Goal: Communication & Community: Participate in discussion

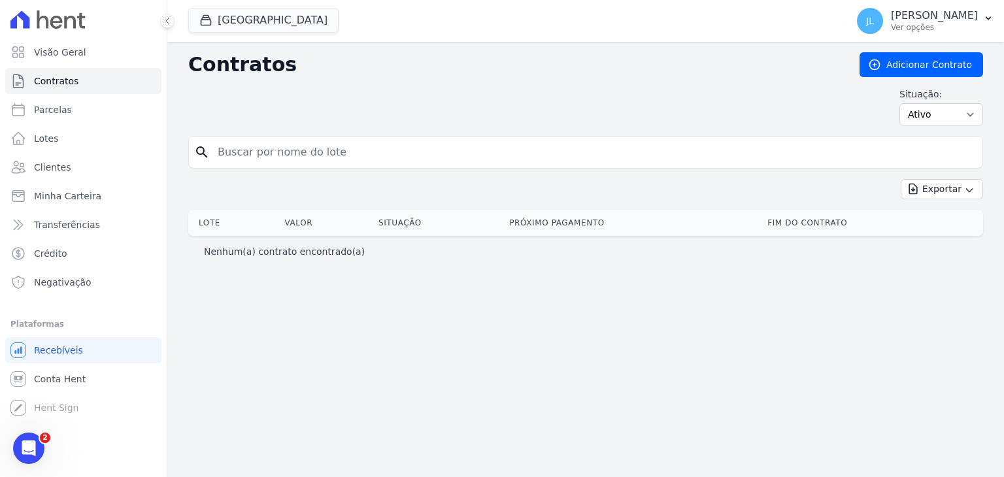
scroll to position [2362, 0]
click at [37, 443] on div "Abertura do Messenger da Intercom" at bounding box center [28, 448] width 43 height 43
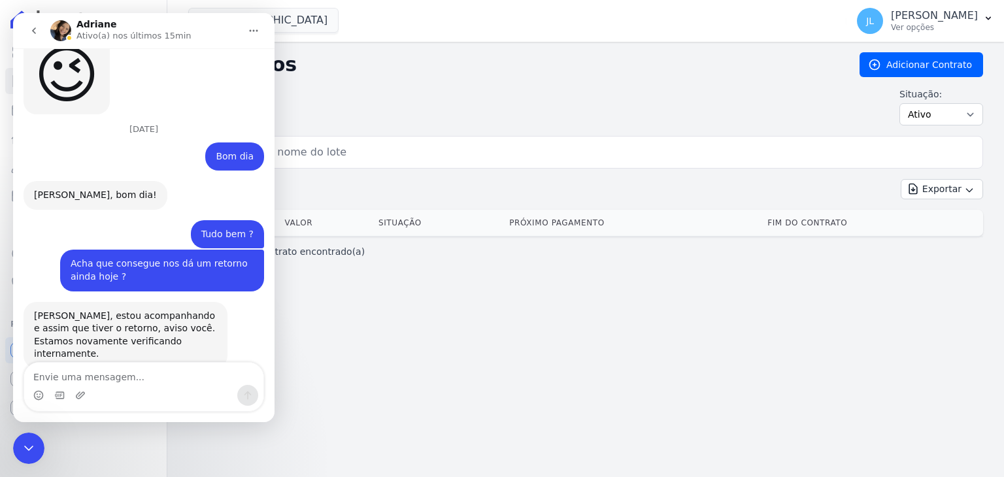
click at [39, 29] on icon "go back" at bounding box center [34, 31] width 10 height 10
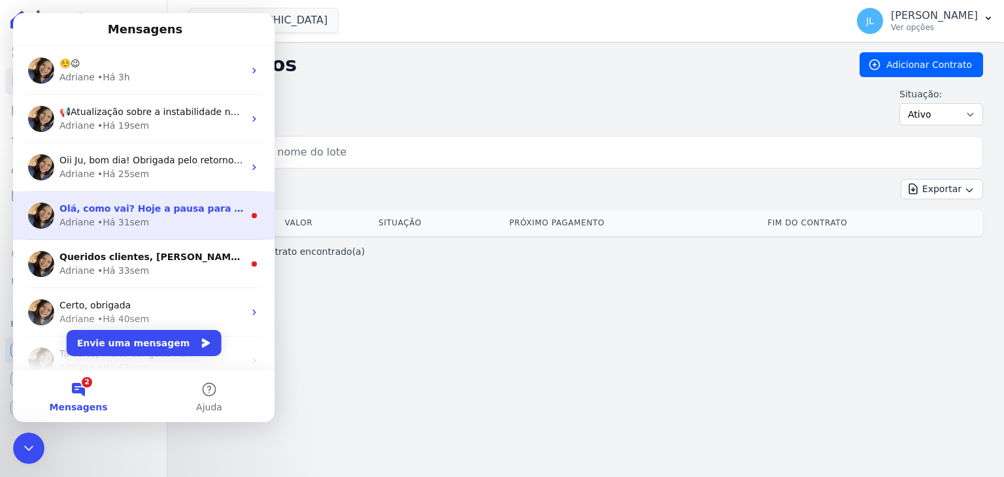
click at [174, 215] on div "Olá, como vai? Hoje a pausa para o almoço acontece das 12h30 às 14h30. Caso pre…" at bounding box center [152, 209] width 184 height 14
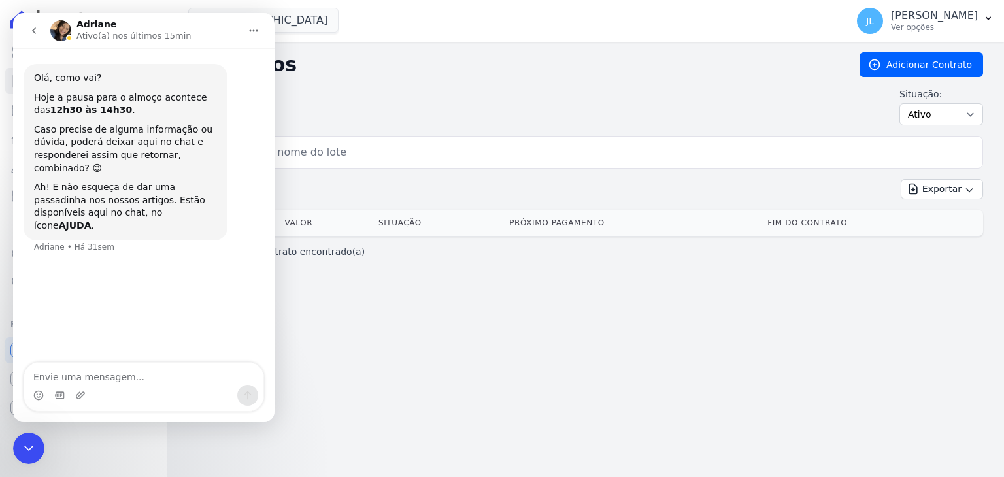
click at [26, 33] on button "go back" at bounding box center [34, 30] width 25 height 25
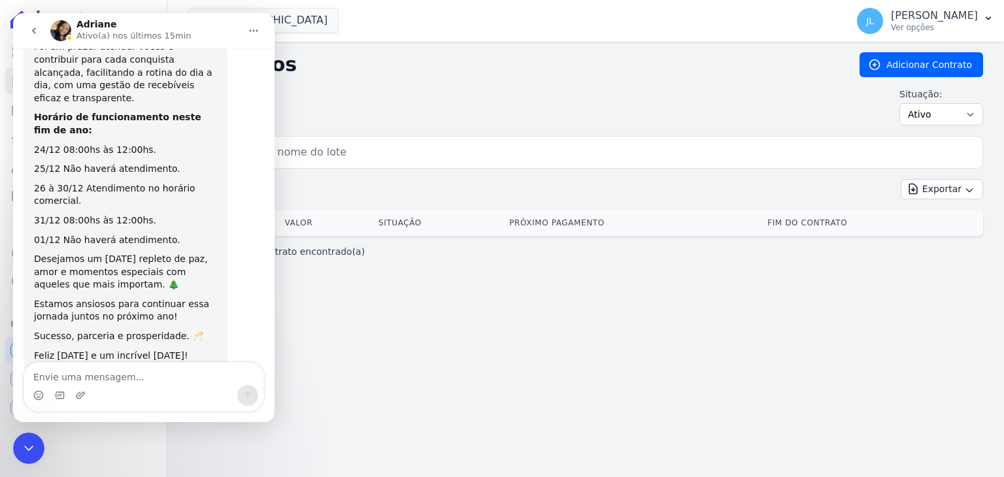
scroll to position [111, 0]
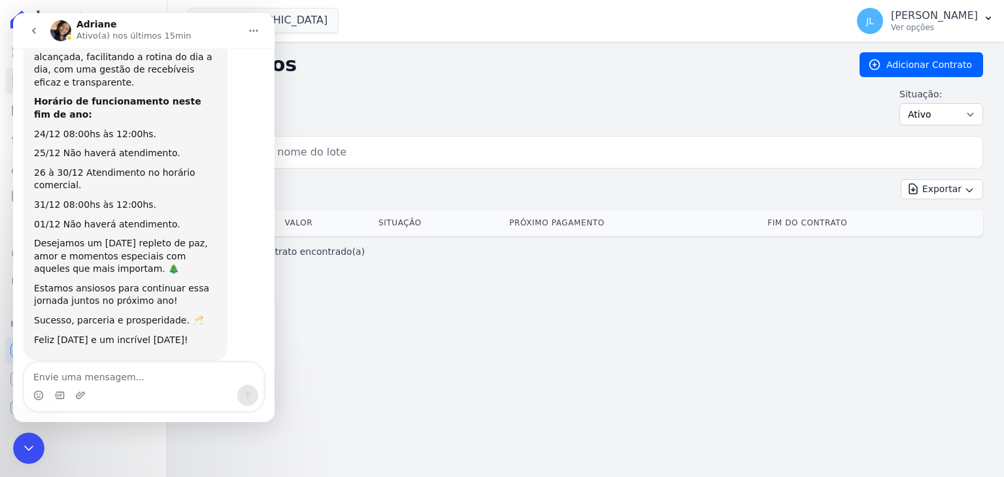
click at [29, 29] on icon "go back" at bounding box center [34, 31] width 10 height 10
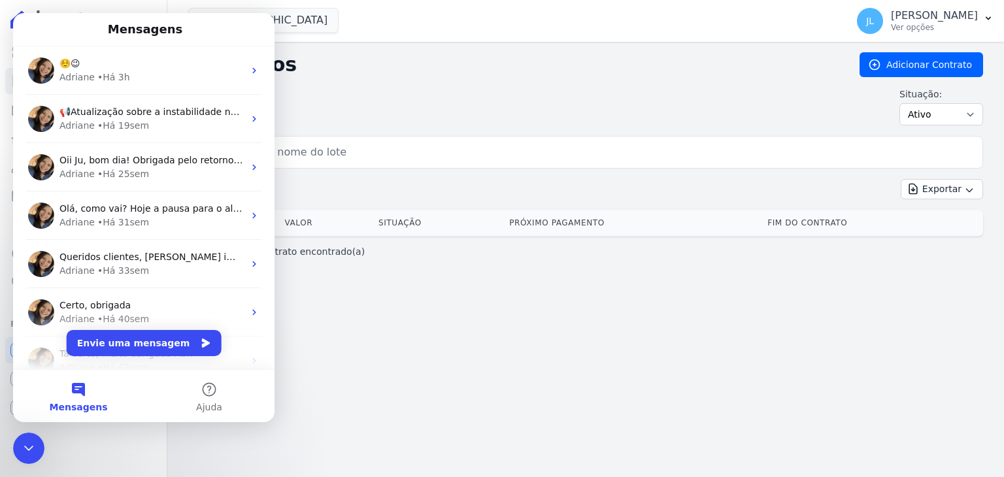
scroll to position [0, 0]
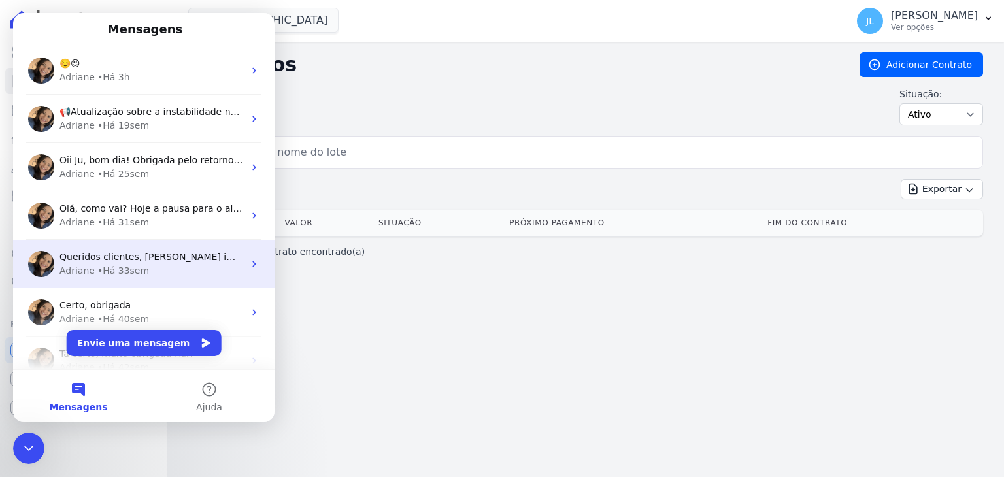
click at [97, 273] on div "• Há 33sem" at bounding box center [123, 271] width 52 height 14
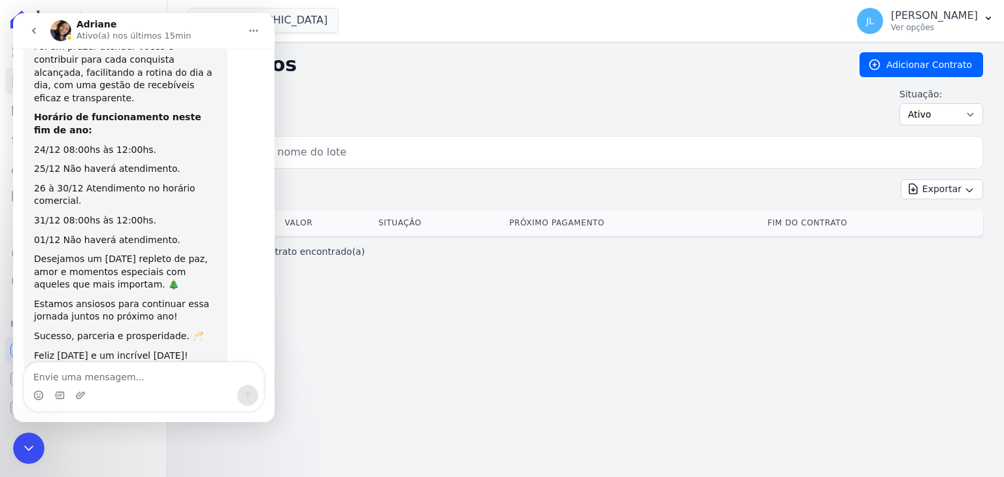
scroll to position [111, 0]
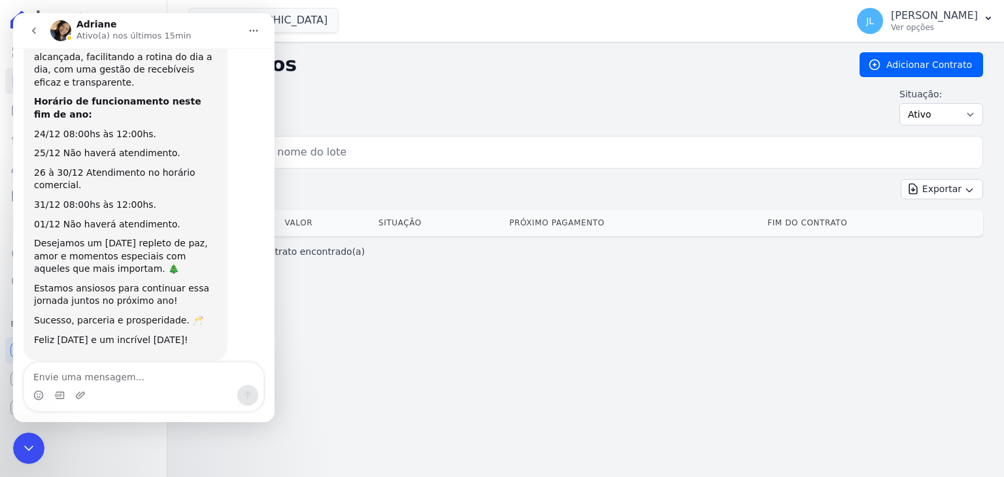
click at [29, 31] on icon "go back" at bounding box center [34, 31] width 10 height 10
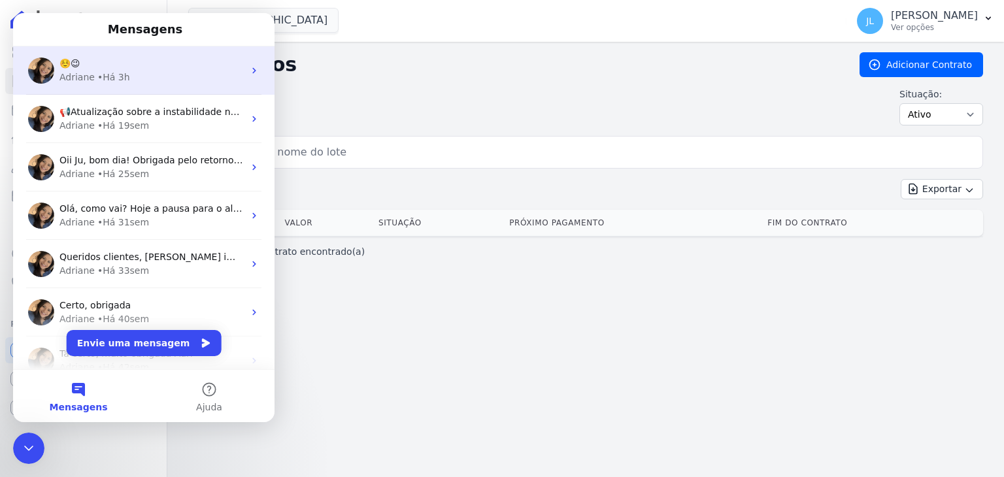
click at [133, 74] on div "Adriane • Há 3h" at bounding box center [152, 78] width 184 height 14
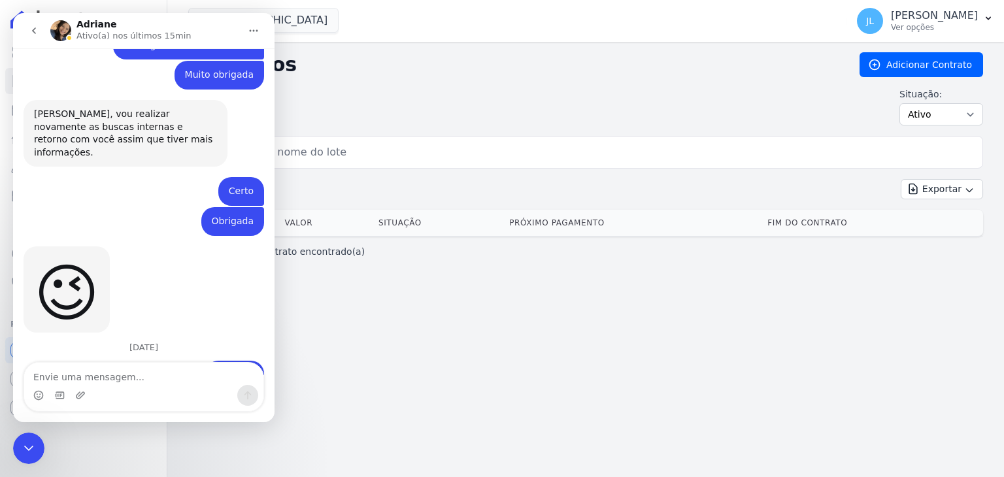
click at [31, 449] on icon "Encerramento do Messenger da Intercom" at bounding box center [28, 448] width 9 height 5
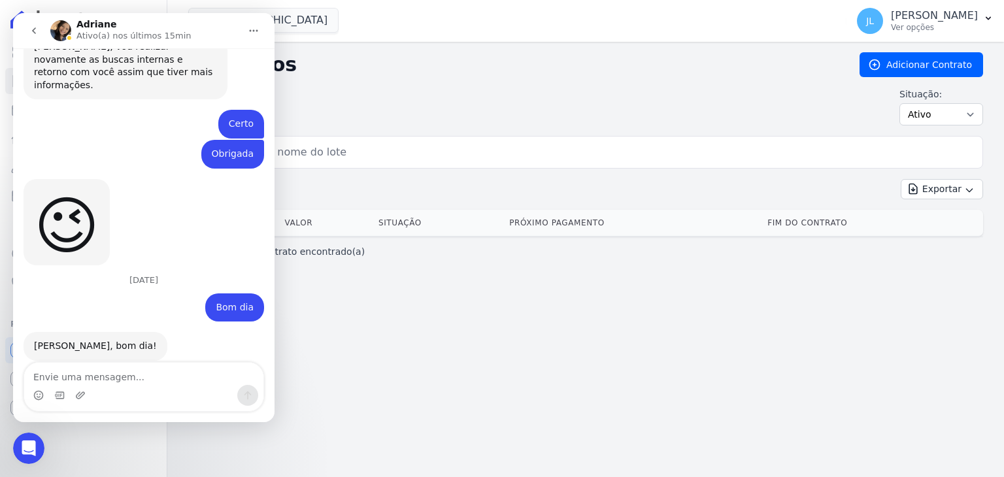
scroll to position [2362, 0]
